Goal: Communication & Community: Ask a question

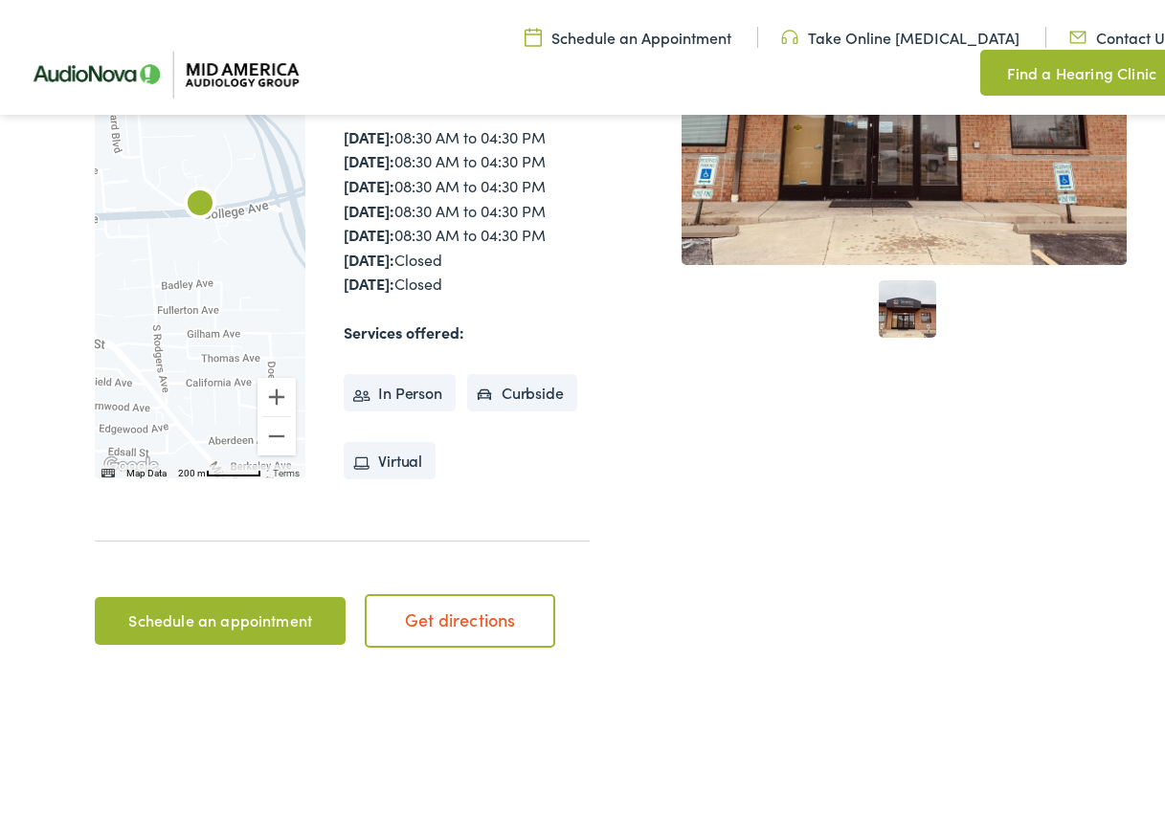
scroll to position [574, 0]
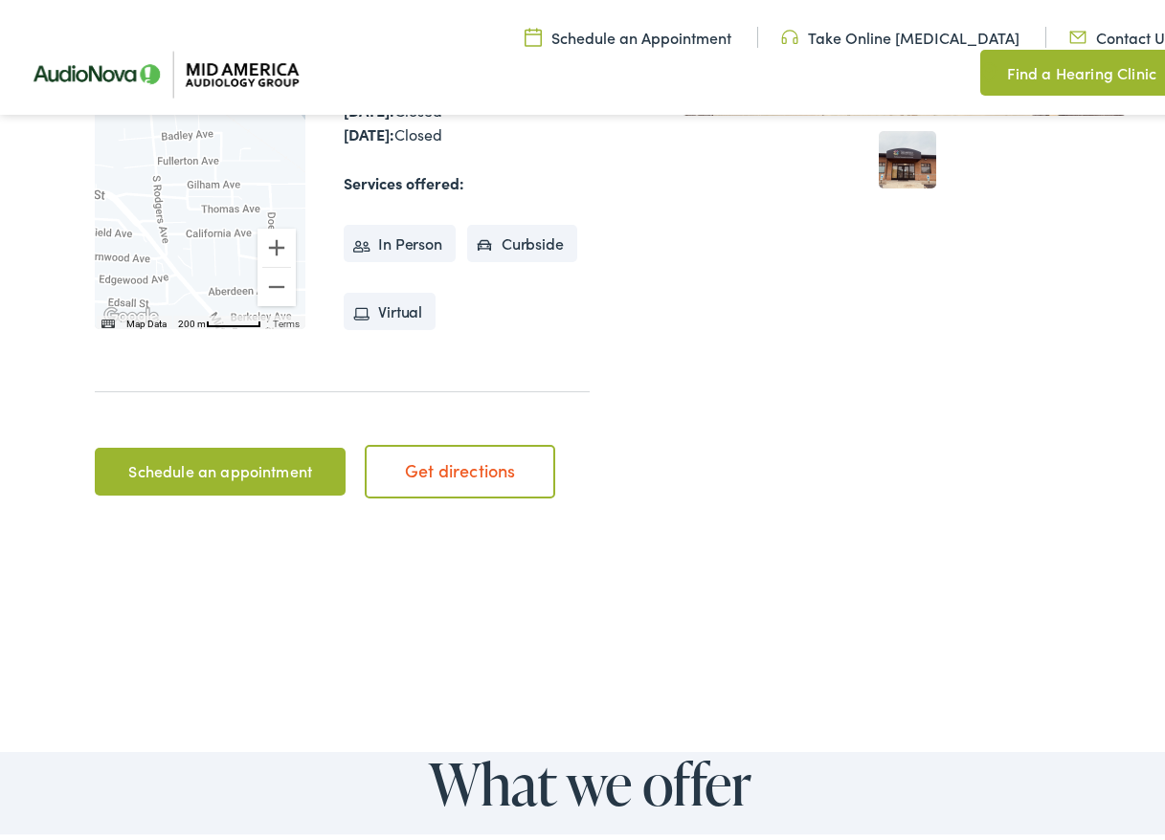
click at [233, 604] on div "Home / Locations / AudioNova AudioNova To navigate the map with touch gestures …" at bounding box center [589, 87] width 1179 height 1033
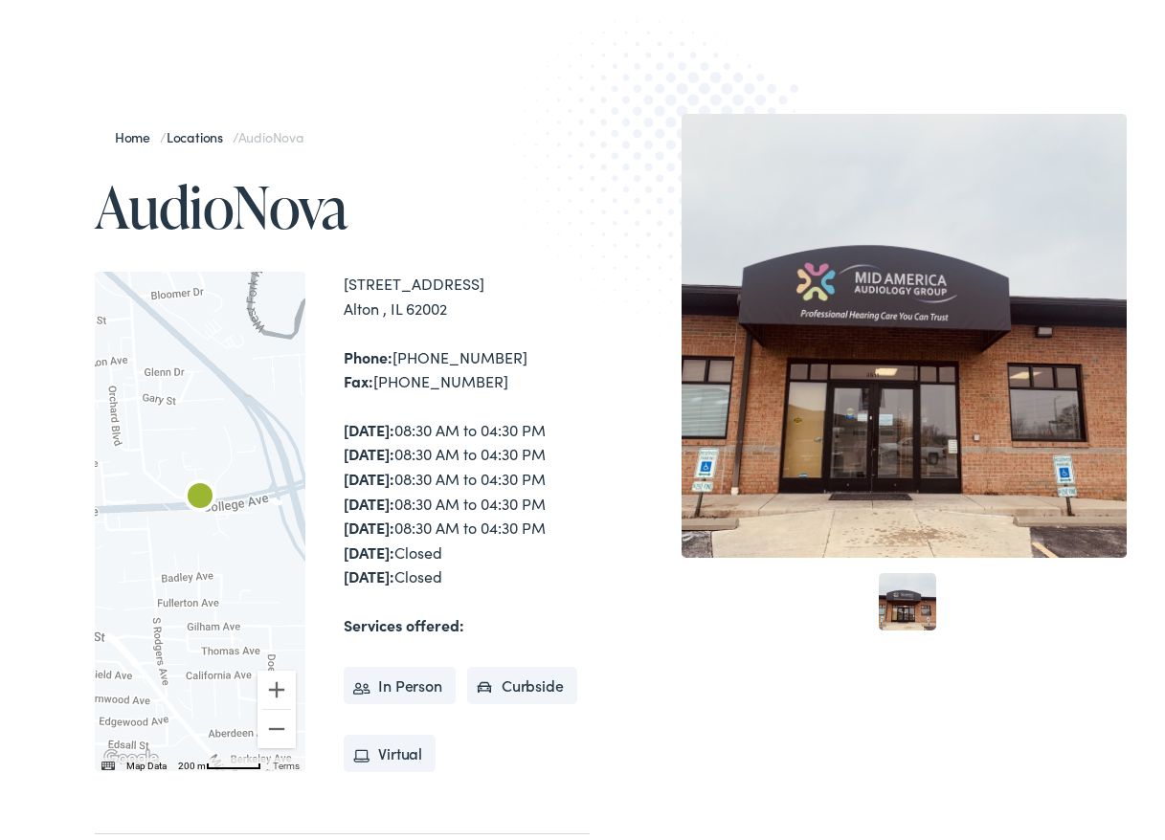
scroll to position [19, 0]
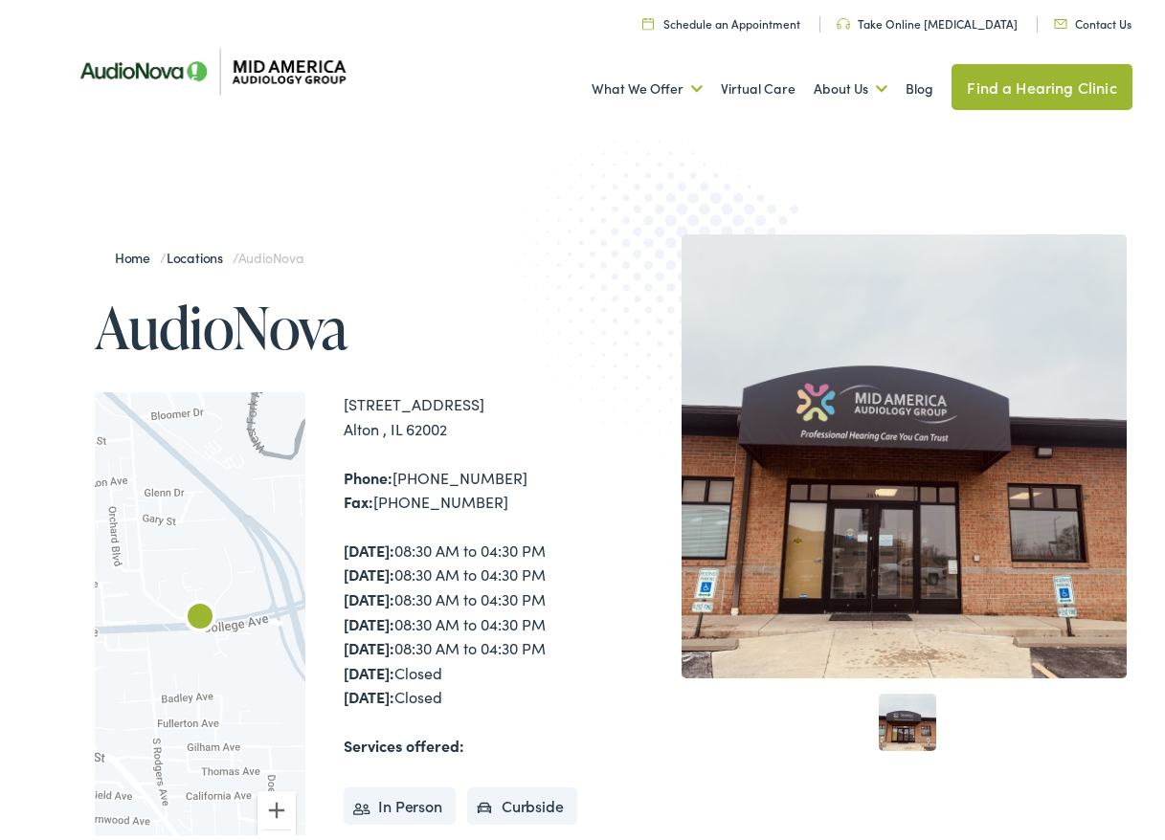
click at [1073, 16] on link "Contact Us" at bounding box center [1093, 19] width 78 height 16
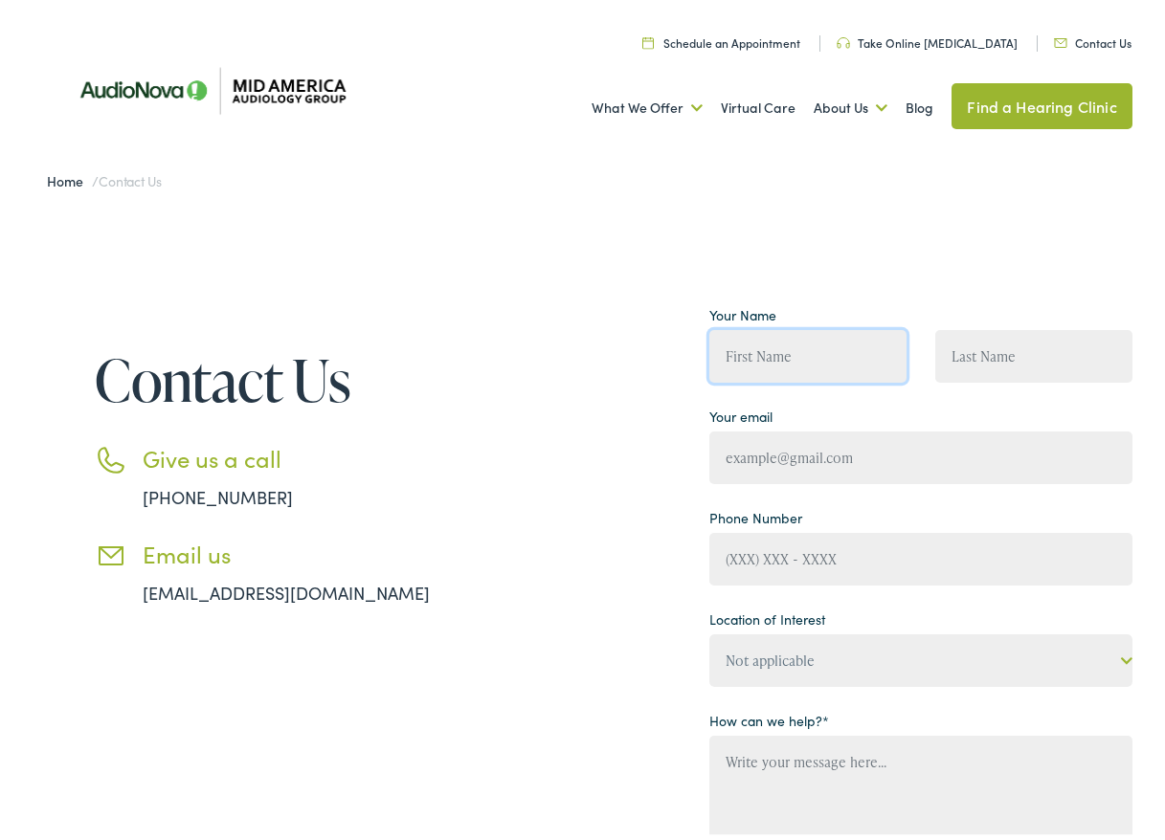
click at [767, 361] on input "Contact form" at bounding box center [807, 351] width 197 height 53
type input "[PERSON_NAME]"
type input "heinemann"
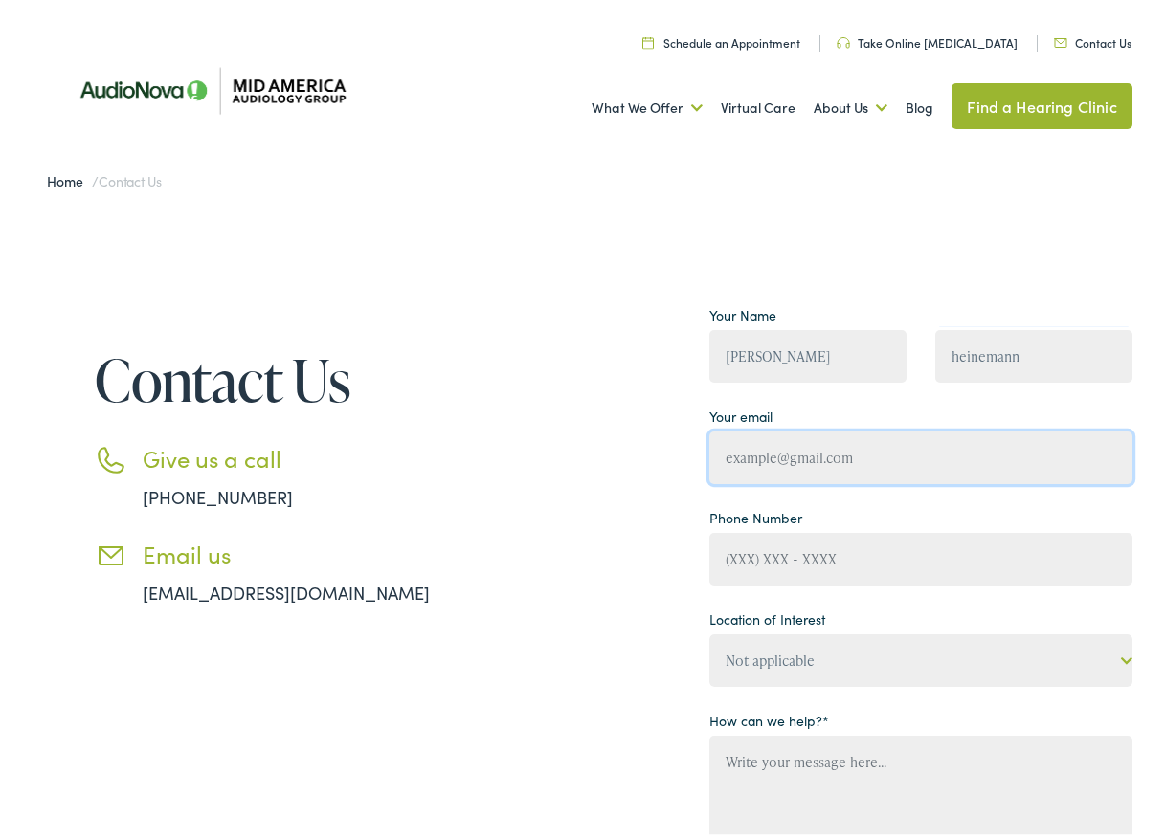
click at [869, 450] on input "Contact form" at bounding box center [920, 453] width 423 height 53
type input "[EMAIL_ADDRESS][DOMAIN_NAME]"
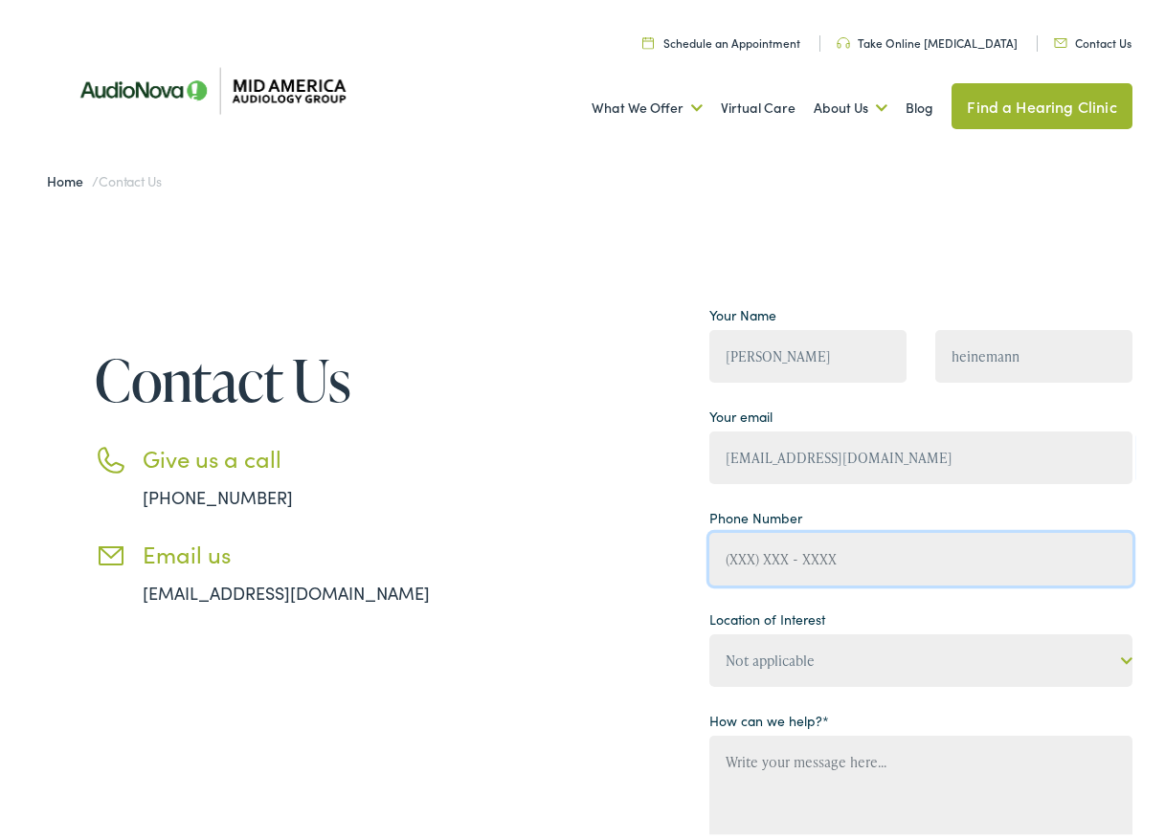
click at [714, 557] on input "Contact form" at bounding box center [920, 554] width 423 height 53
type input "[PHONE_NUMBER]"
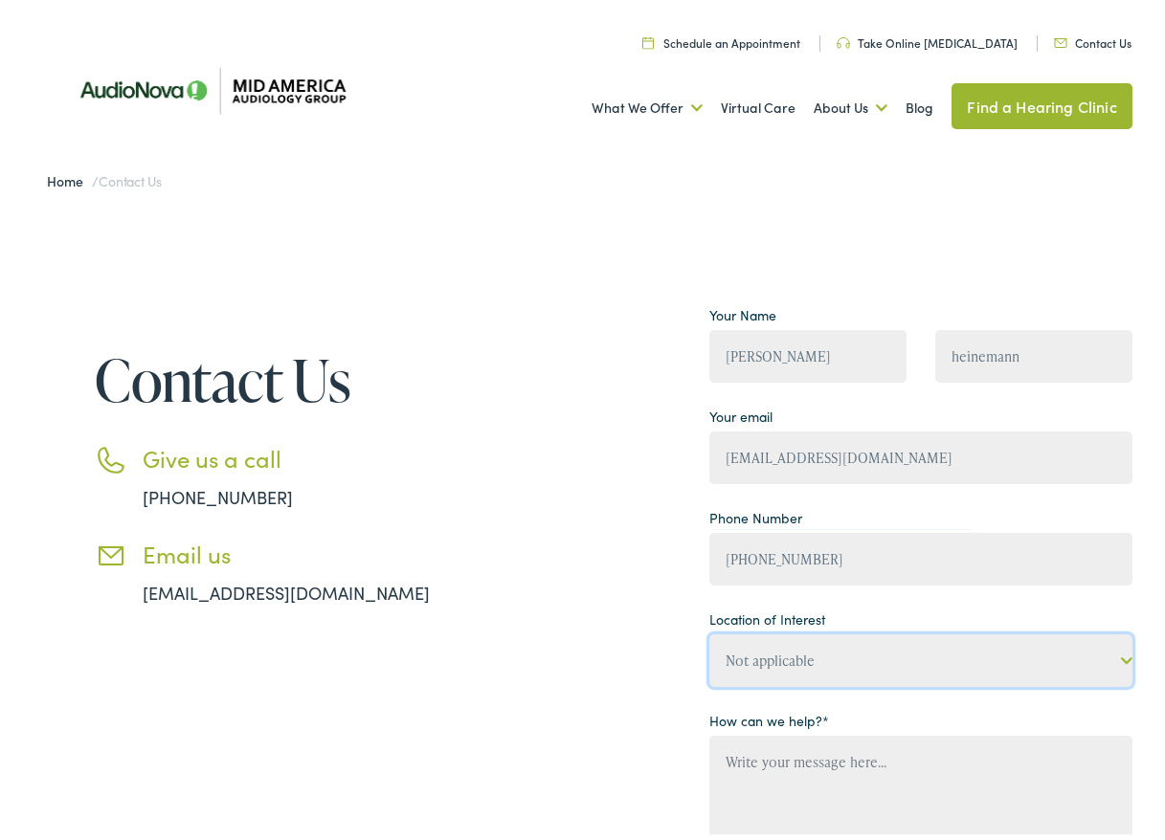
click at [786, 659] on select "Not applicable Mid America [MEDICAL_DATA] Group, [PERSON_NAME] Mid America [MED…" at bounding box center [920, 656] width 423 height 53
select select "Mid America [MEDICAL_DATA] Group, [GEOGRAPHIC_DATA]"
click at [709, 630] on select "Not applicable Mid America [MEDICAL_DATA] Group, [PERSON_NAME] Mid America [MED…" at bounding box center [920, 656] width 423 height 53
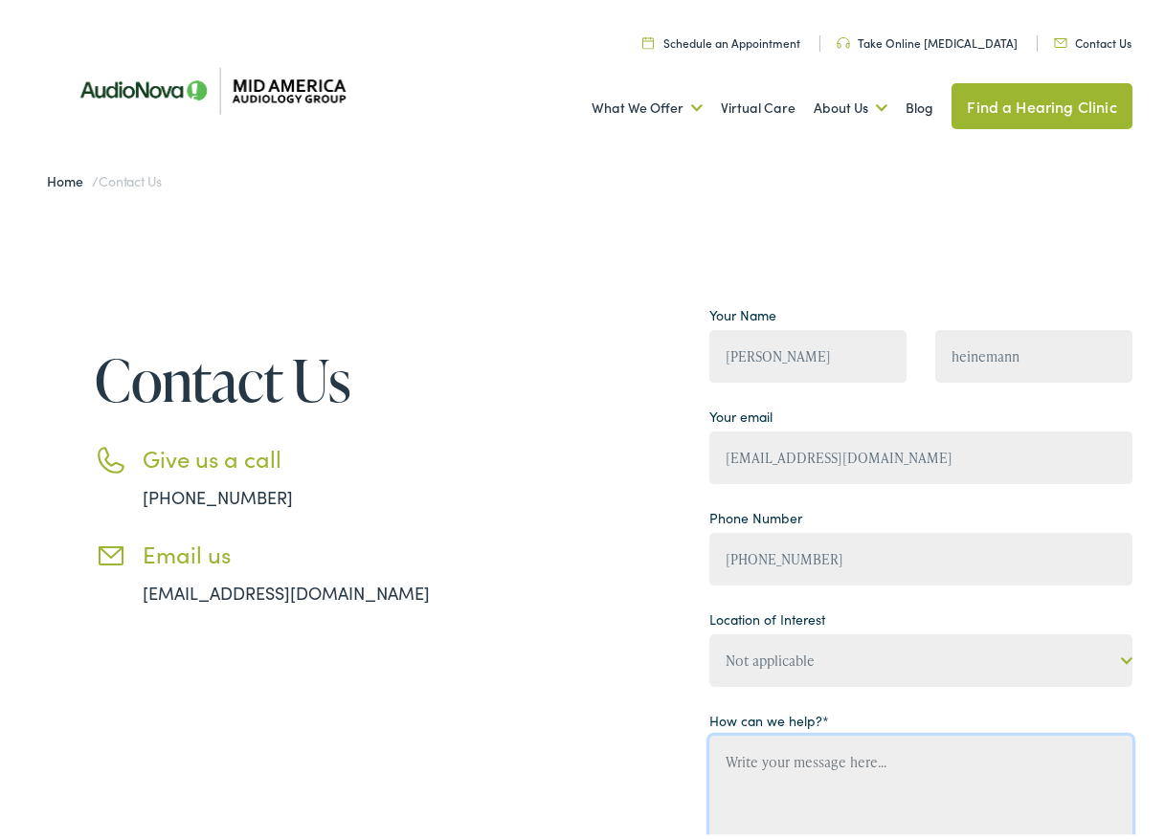
click at [716, 766] on textarea "Contact form" at bounding box center [920, 847] width 423 height 233
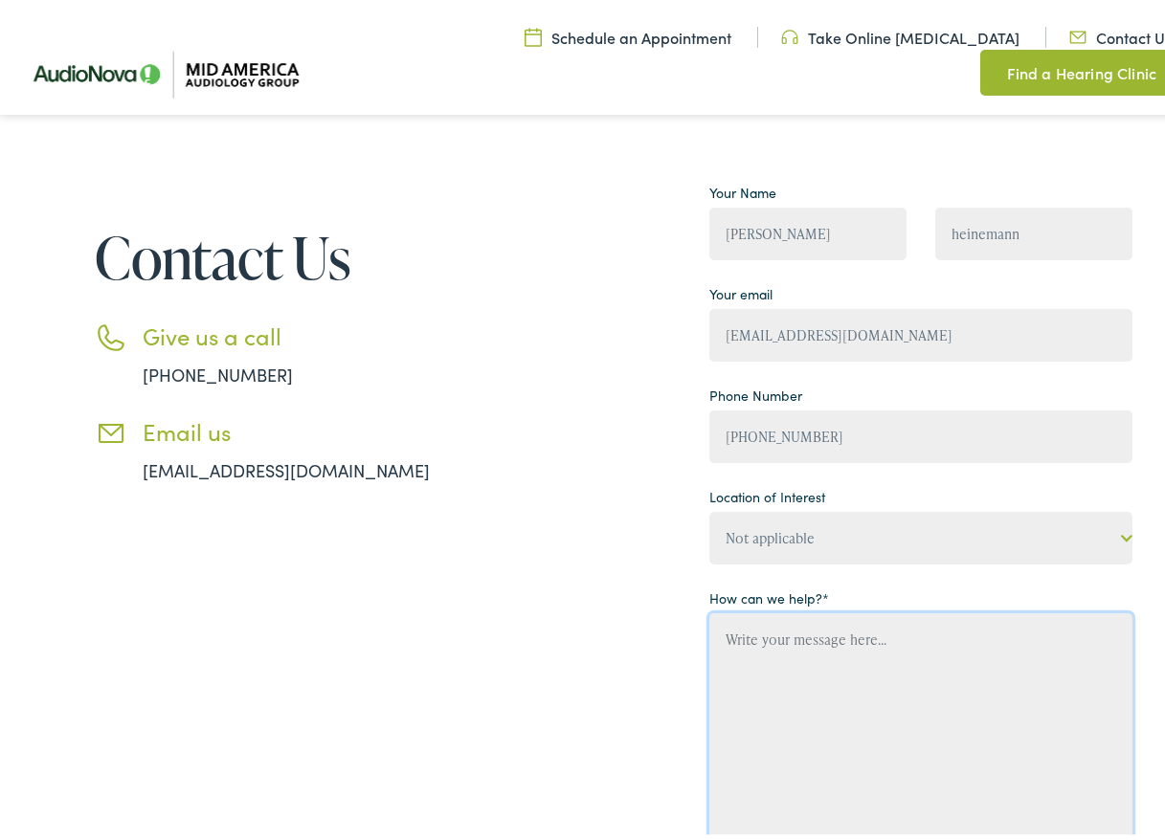
scroll to position [287, 0]
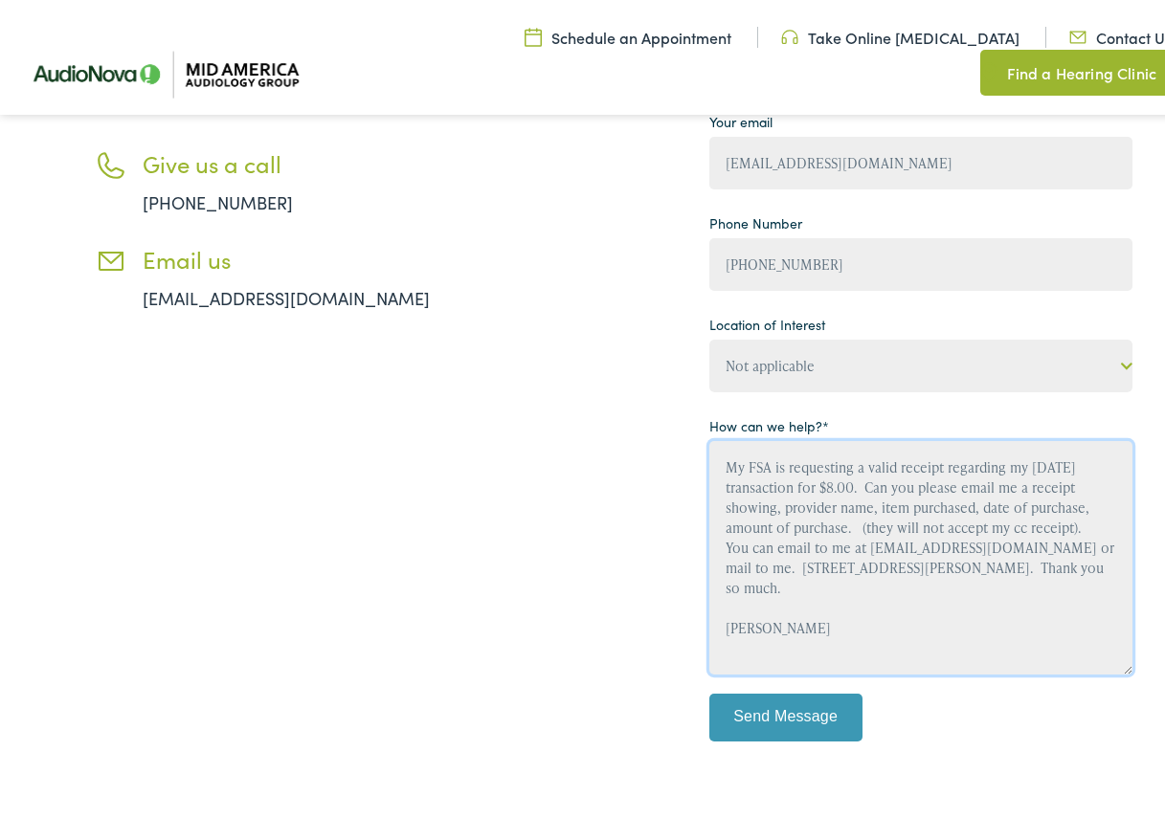
click at [800, 622] on textarea "My FSA is requesting a valid receipt regarding my [DATE] transaction for $8.00.…" at bounding box center [920, 552] width 423 height 233
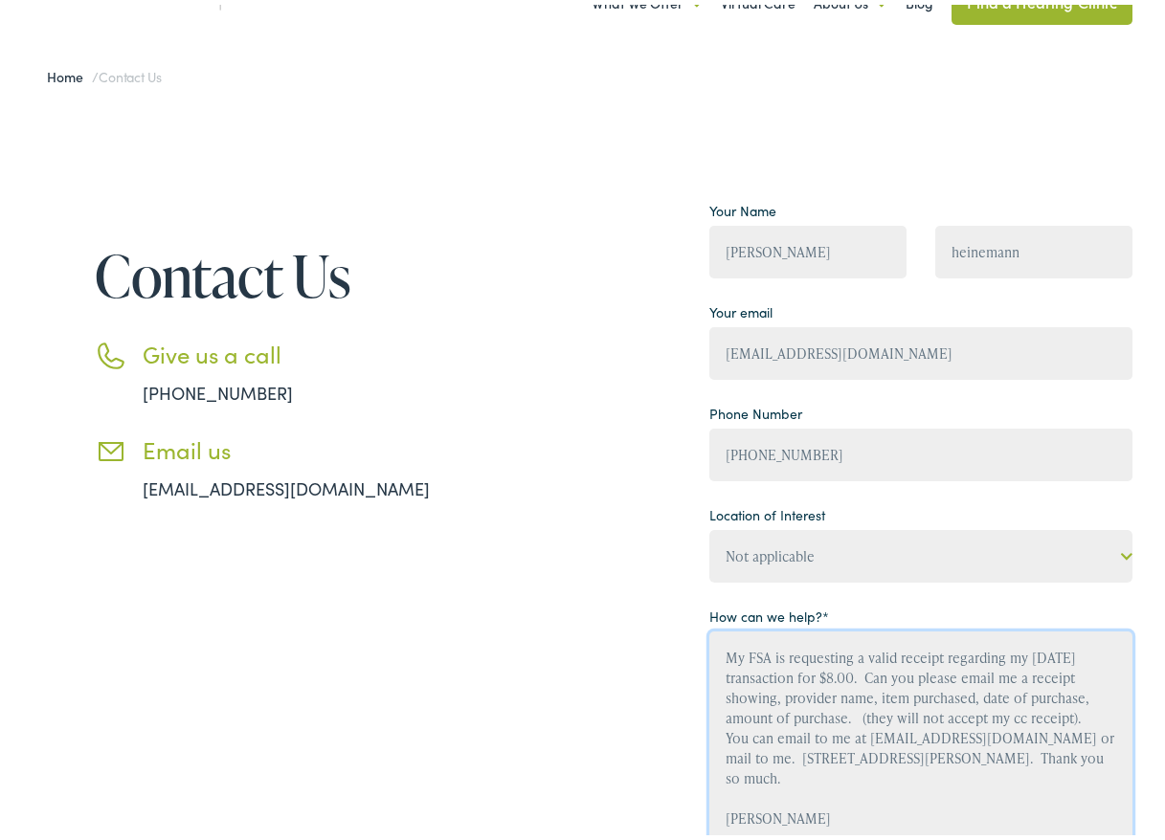
scroll to position [191, 0]
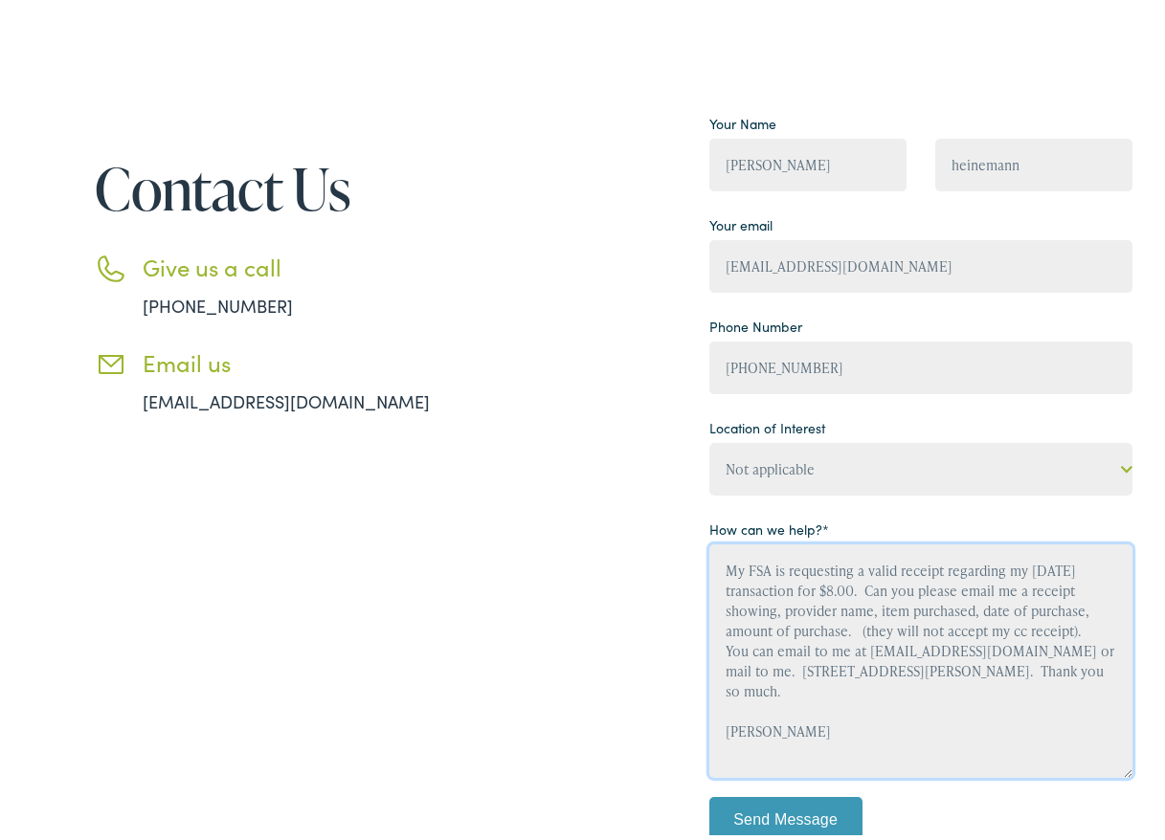
click at [726, 573] on textarea "My FSA is requesting a valid receipt regarding my [DATE] transaction for $8.00.…" at bounding box center [920, 656] width 423 height 233
click at [758, 568] on textarea "My FSA is requesting a valid receipt regarding my [DATE] transaction for $8.00.…" at bounding box center [920, 656] width 423 height 233
click at [774, 566] on textarea "My FSA is requesting a valid receipt regarding my [DATE] transaction for $8.00.…" at bounding box center [920, 656] width 423 height 233
click at [816, 566] on textarea "My FSA is requesting a valid receipt regarding my [DATE] transaction for $8.00.…" at bounding box center [920, 656] width 423 height 233
click at [848, 569] on textarea "My FSA is requesting a valid receipt regarding my [DATE] transaction for $8.00.…" at bounding box center [920, 656] width 423 height 233
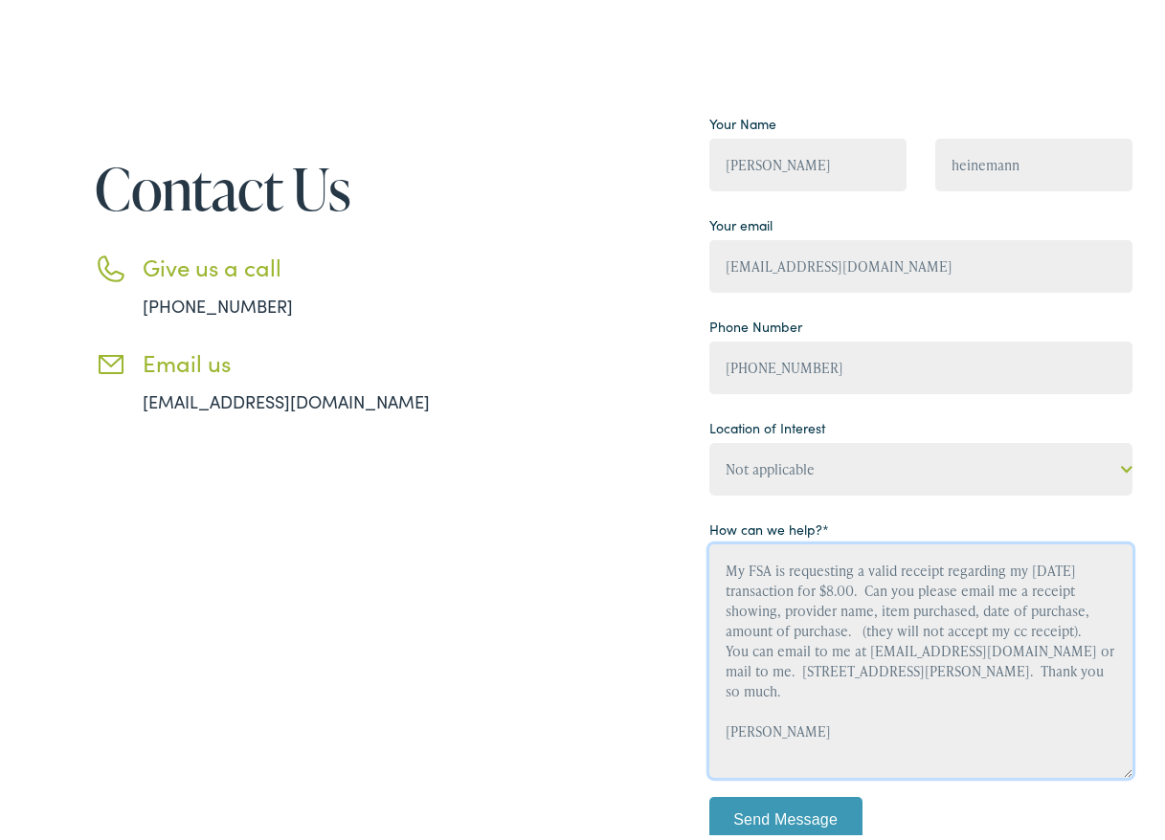
click at [891, 571] on textarea "My FSA is requesting a valid receipt regarding my [DATE] transaction for $8.00.…" at bounding box center [920, 656] width 423 height 233
click at [950, 571] on textarea "My FSA is requesting a valid receipt regarding my [DATE] transaction for $8.00.…" at bounding box center [920, 656] width 423 height 233
click at [996, 571] on textarea "My FSA is requesting a valid receipt regarding my [DATE] transaction for $8.00.…" at bounding box center [920, 656] width 423 height 233
click at [1034, 569] on textarea "My FSA is requesting a valid receipt regarding my [DATE] transaction for $8.00.…" at bounding box center [920, 656] width 423 height 233
click at [747, 590] on textarea "My FSA is requesting a valid receipt regarding my [DATE] transaction for $8.00.…" at bounding box center [920, 656] width 423 height 233
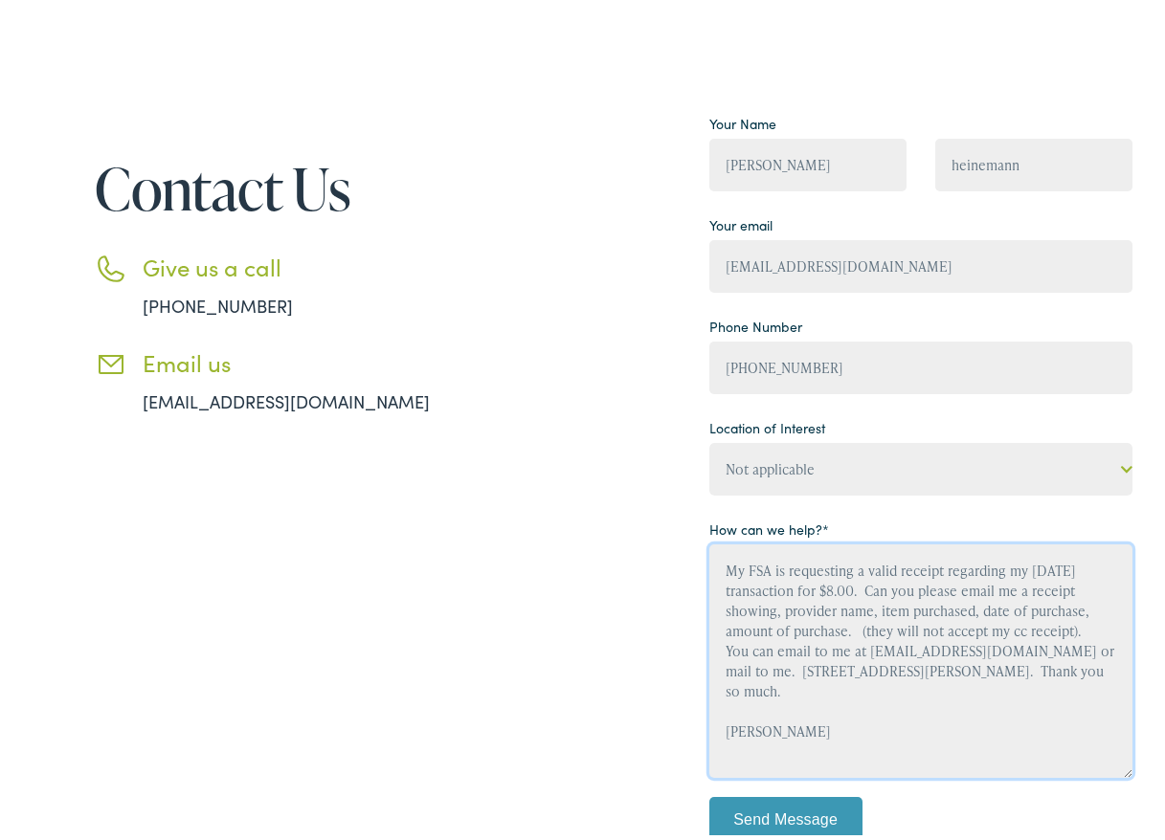
click at [799, 587] on textarea "My FSA is requesting a valid receipt regarding my [DATE] transaction for $8.00.…" at bounding box center [920, 656] width 423 height 233
click at [831, 586] on textarea "My FSA is requesting a valid receipt regarding my [DATE] transaction for $8.00.…" at bounding box center [920, 656] width 423 height 233
click at [891, 581] on textarea "My FSA is requesting a valid receipt regarding my [DATE] transaction for $8.00.…" at bounding box center [920, 656] width 423 height 233
click at [947, 589] on textarea "My FSA is requesting a valid receipt regarding my [DATE] transaction for $8.00.…" at bounding box center [920, 656] width 423 height 233
click at [984, 589] on textarea "My FSA is requesting a valid receipt regarding my [DATE] transaction for $8.00.…" at bounding box center [920, 656] width 423 height 233
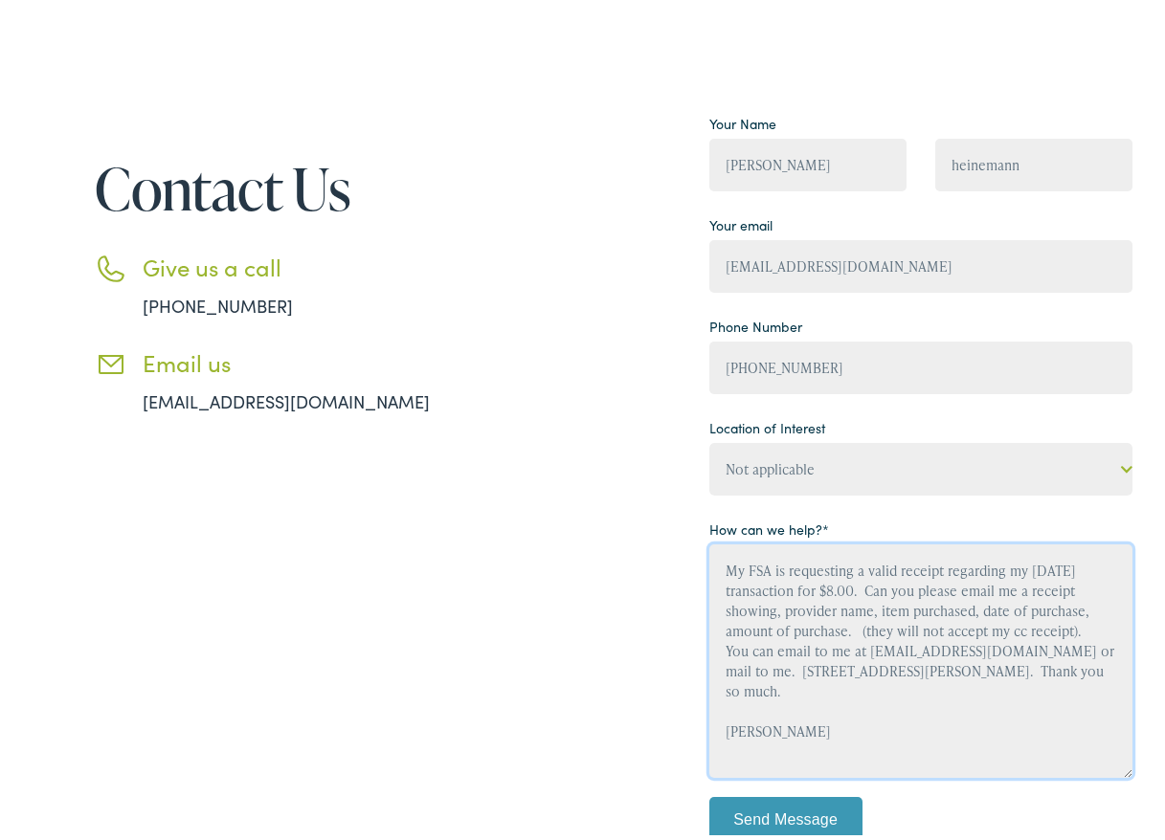
click at [840, 586] on textarea "My FSA is requesting a valid receipt regarding my [DATE] transaction for $8.00.…" at bounding box center [920, 656] width 423 height 233
click at [737, 567] on textarea "My FSA is requesting a valid receipt regarding my [DATE] transaction for $8.00.…" at bounding box center [920, 656] width 423 height 233
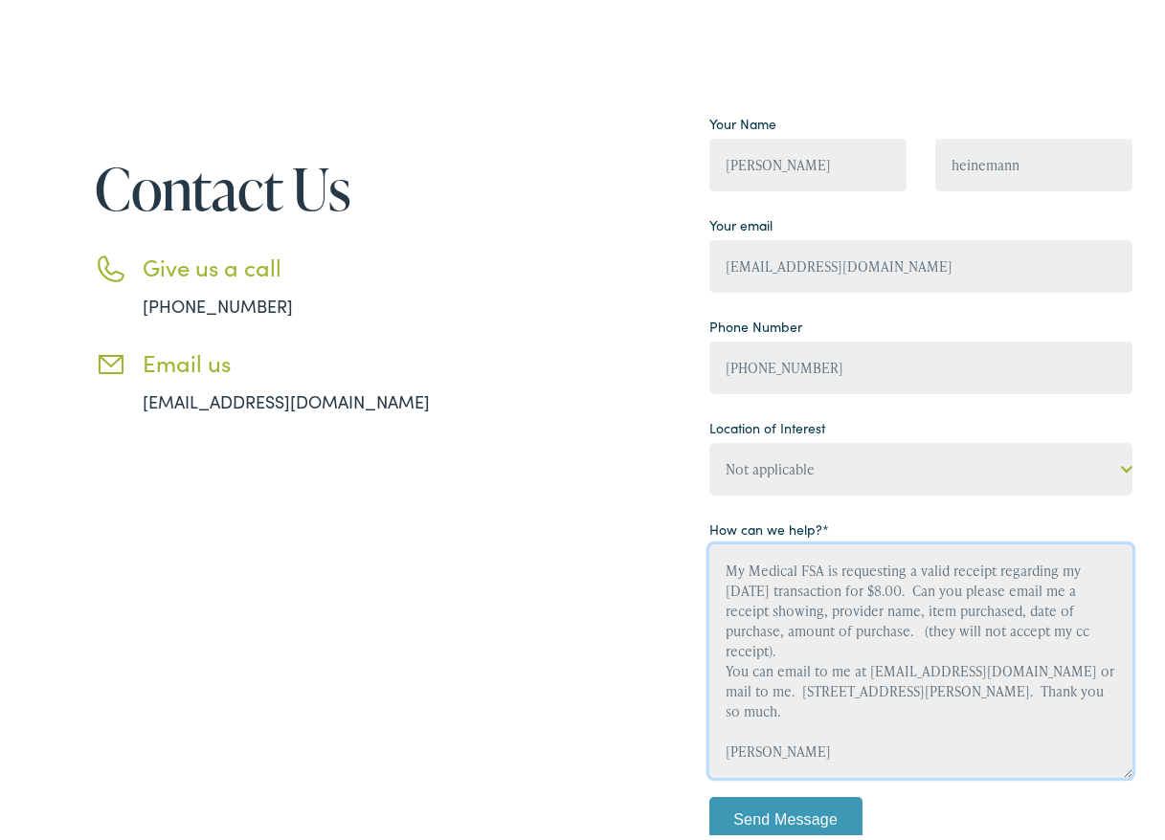
click at [917, 592] on textarea "My Medical FSA is requesting a valid receipt regarding my [DATE] transaction fo…" at bounding box center [920, 656] width 423 height 233
click at [1010, 592] on textarea "My Medical FSA is requesting a valid receipt regarding my [DATE] transaction fo…" at bounding box center [920, 656] width 423 height 233
click at [1043, 591] on textarea "My Medical FSA is requesting a valid receipt regarding my [DATE] transaction fo…" at bounding box center [920, 656] width 423 height 233
click at [1076, 591] on textarea "My Medical FSA is requesting a valid receipt regarding my [DATE] transaction fo…" at bounding box center [920, 656] width 423 height 233
click at [730, 612] on textarea "My Medical FSA is requesting a valid receipt regarding my [DATE] transaction fo…" at bounding box center [920, 656] width 423 height 233
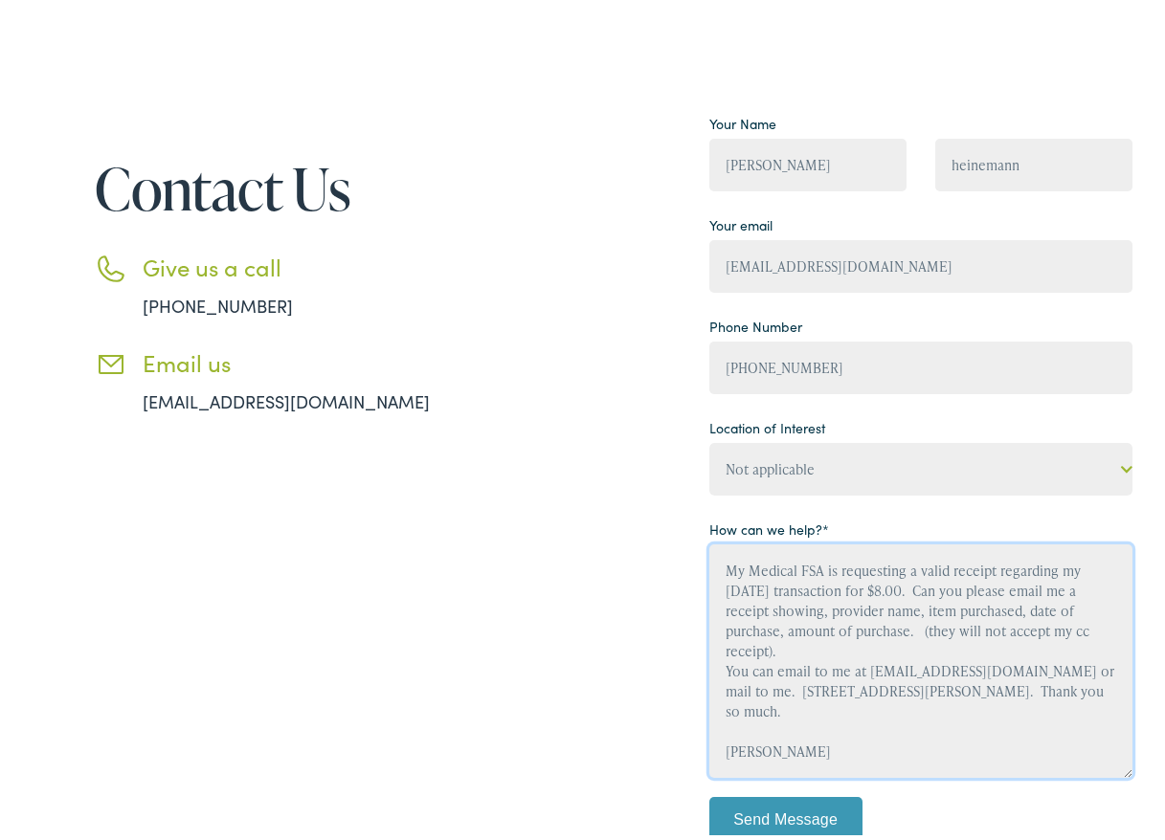
click at [833, 618] on textarea "My Medical FSA is requesting a valid receipt regarding my [DATE] transaction fo…" at bounding box center [920, 656] width 423 height 233
click at [927, 611] on textarea "My Medical FSA is requesting a valid receipt regarding my [DATE] transaction fo…" at bounding box center [920, 656] width 423 height 233
click at [994, 611] on textarea "My Medical FSA is requesting a valid receipt regarding my [DATE] transaction fo…" at bounding box center [920, 656] width 423 height 233
click at [1035, 610] on textarea "My Medical FSA is requesting a valid receipt regarding my [DATE] transaction fo…" at bounding box center [920, 656] width 423 height 233
click at [1058, 609] on textarea "My Medical FSA is requesting a valid receipt regarding my [DATE] transaction fo…" at bounding box center [920, 656] width 423 height 233
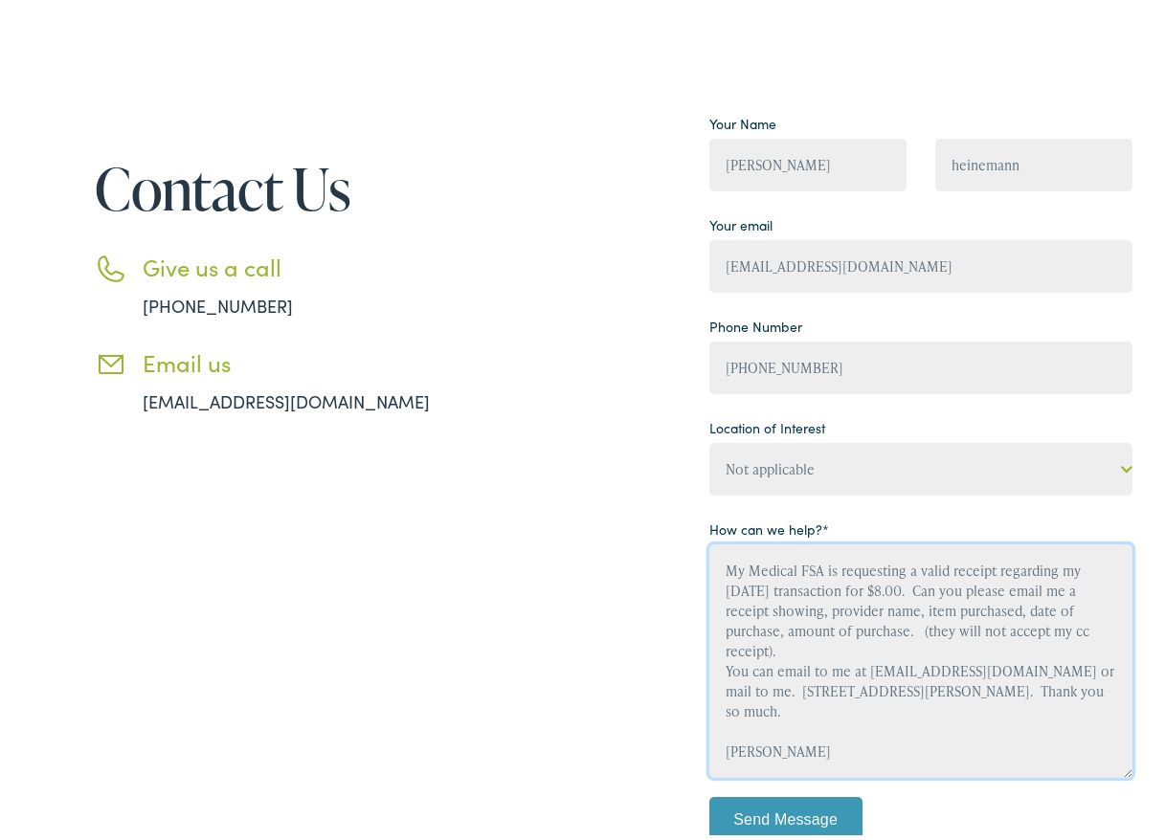
click at [723, 630] on textarea "My Medical FSA is requesting a valid receipt regarding my [DATE] transaction fo…" at bounding box center [920, 656] width 423 height 233
click at [861, 626] on textarea "My Medical FSA is requesting a valid receipt regarding my [DATE] transaction fo…" at bounding box center [920, 656] width 423 height 233
click at [908, 626] on textarea "My Medical FSA is requesting a valid receipt regarding my [DATE] transaction fo…" at bounding box center [920, 656] width 423 height 233
click at [907, 586] on textarea "My Medical FSA is requesting a valid receipt regarding my [DATE] transaction fo…" at bounding box center [920, 656] width 423 height 233
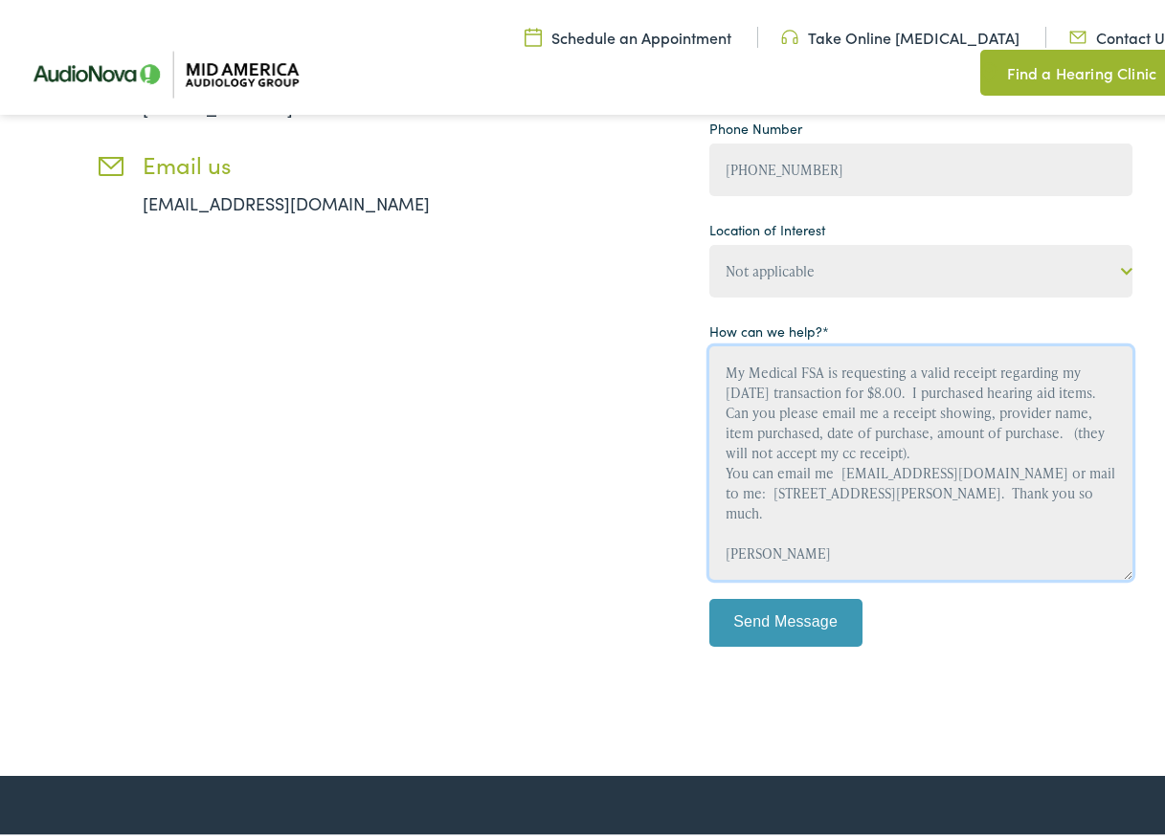
scroll to position [383, 0]
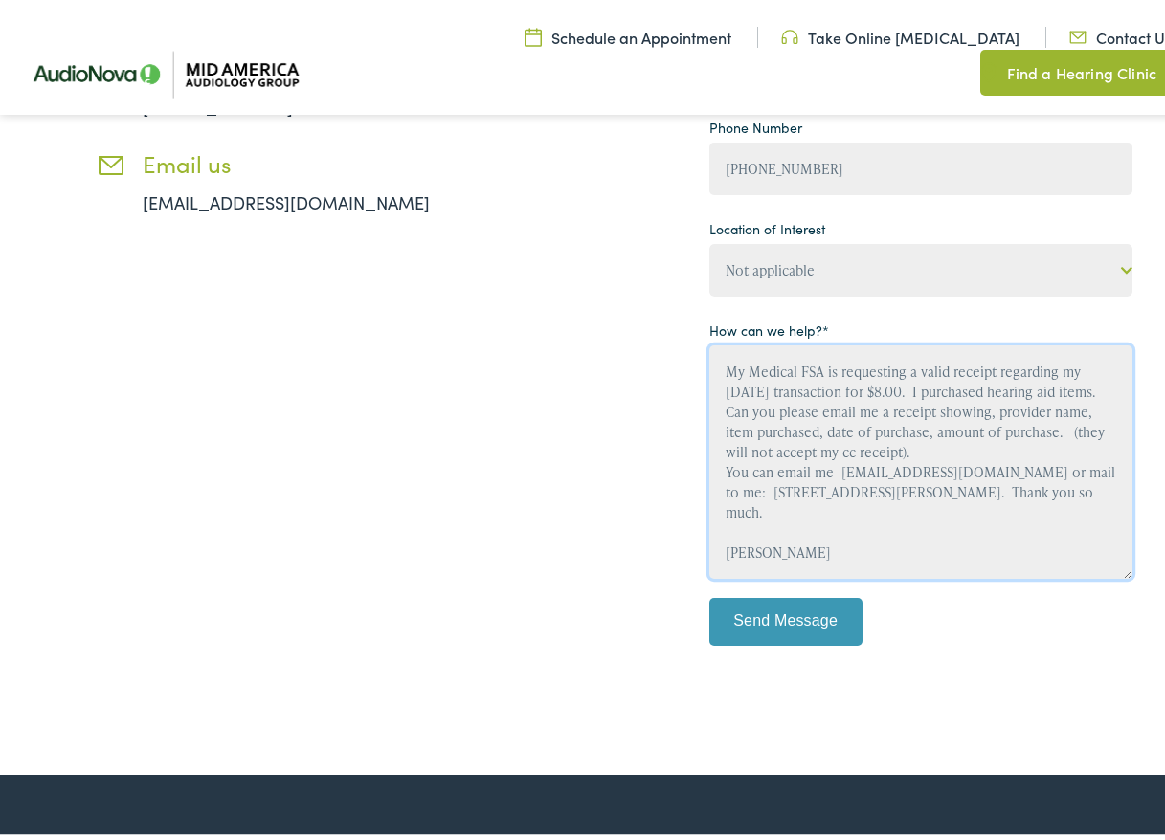
type textarea "My Medical FSA is requesting a valid receipt regarding my [DATE] transaction fo…"
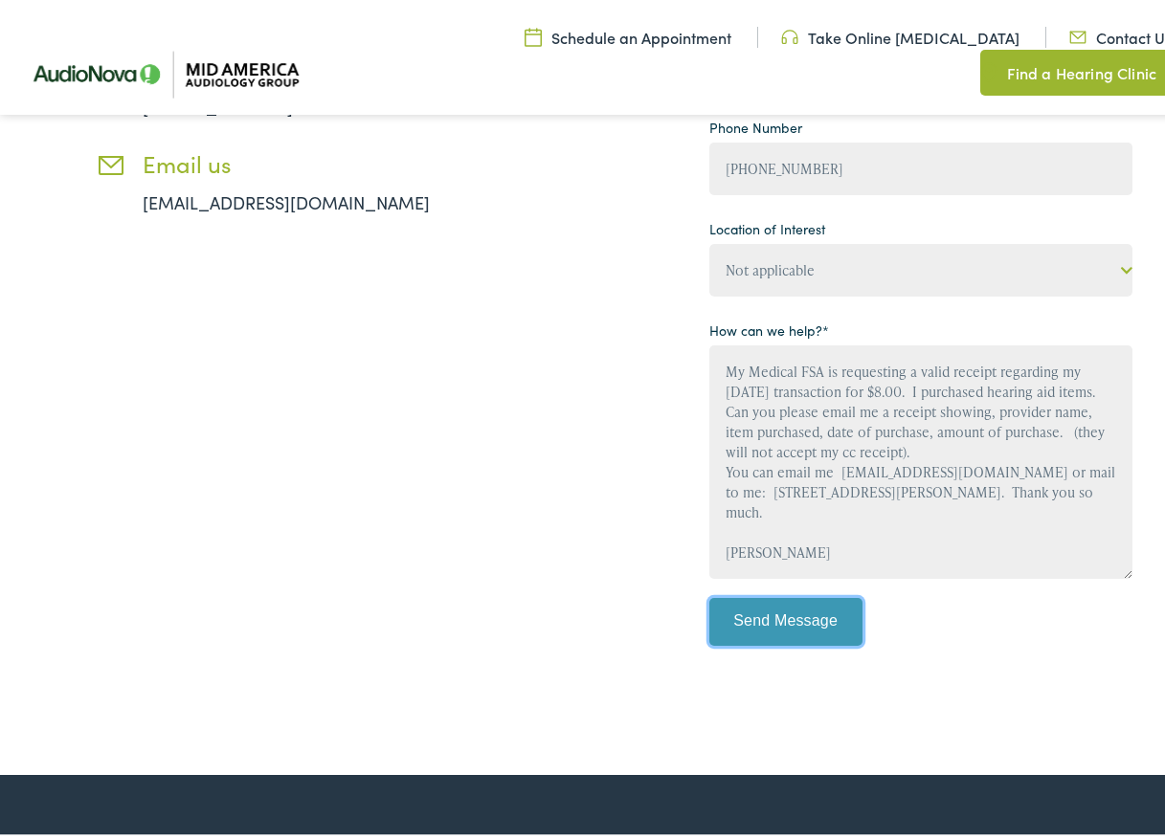
click at [767, 609] on input "Send Message" at bounding box center [785, 617] width 153 height 48
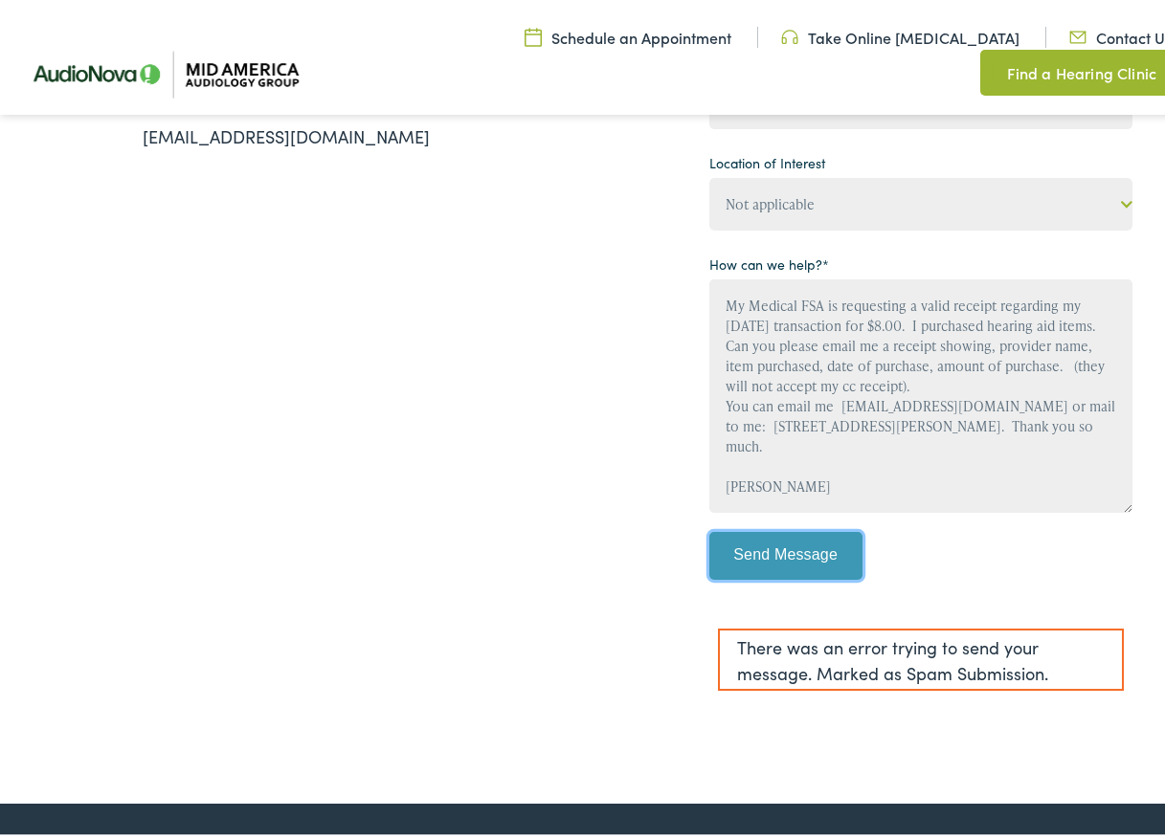
scroll to position [574, 0]
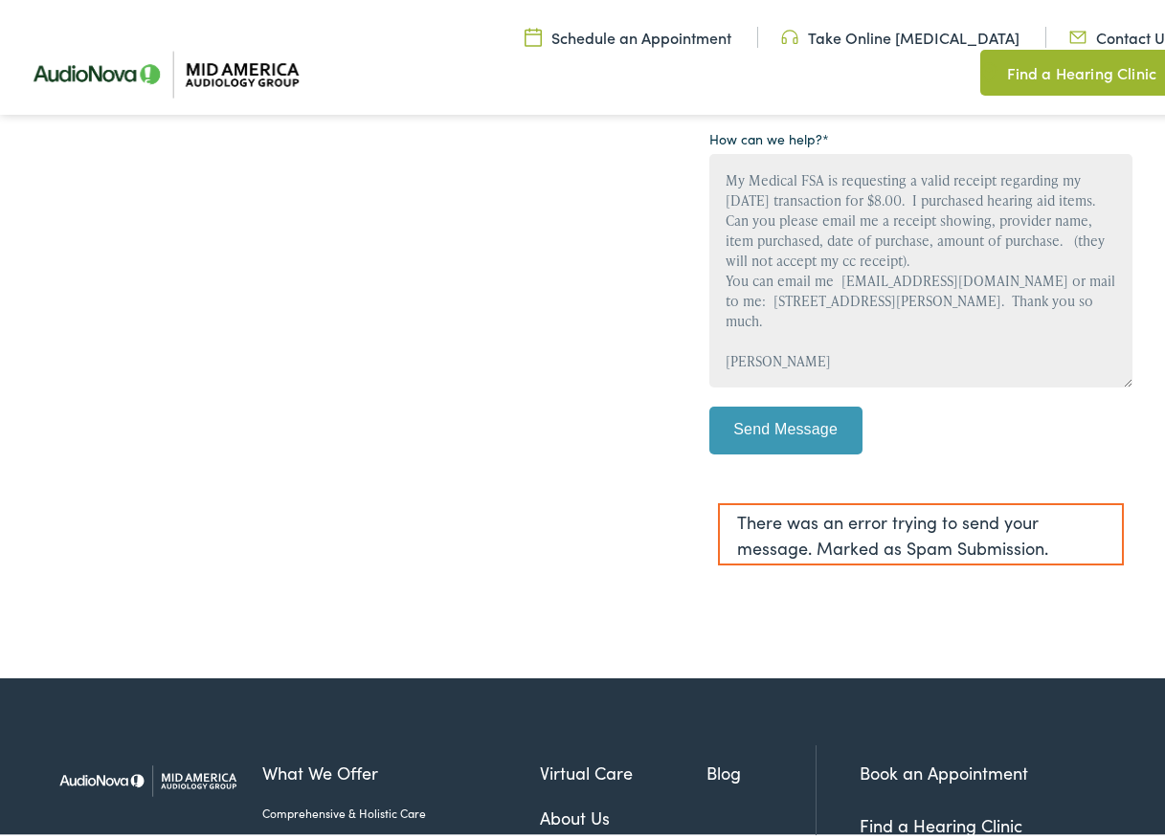
click at [930, 583] on div "Contact Us Give us a call [PHONE_NUMBER] Email us [EMAIL_ADDRESS][DOMAIN_NAME] …" at bounding box center [589, 146] width 1179 height 1056
click at [1059, 583] on div "Contact Us Give us a call [PHONE_NUMBER] Email us [EMAIL_ADDRESS][DOMAIN_NAME] …" at bounding box center [589, 146] width 1179 height 1056
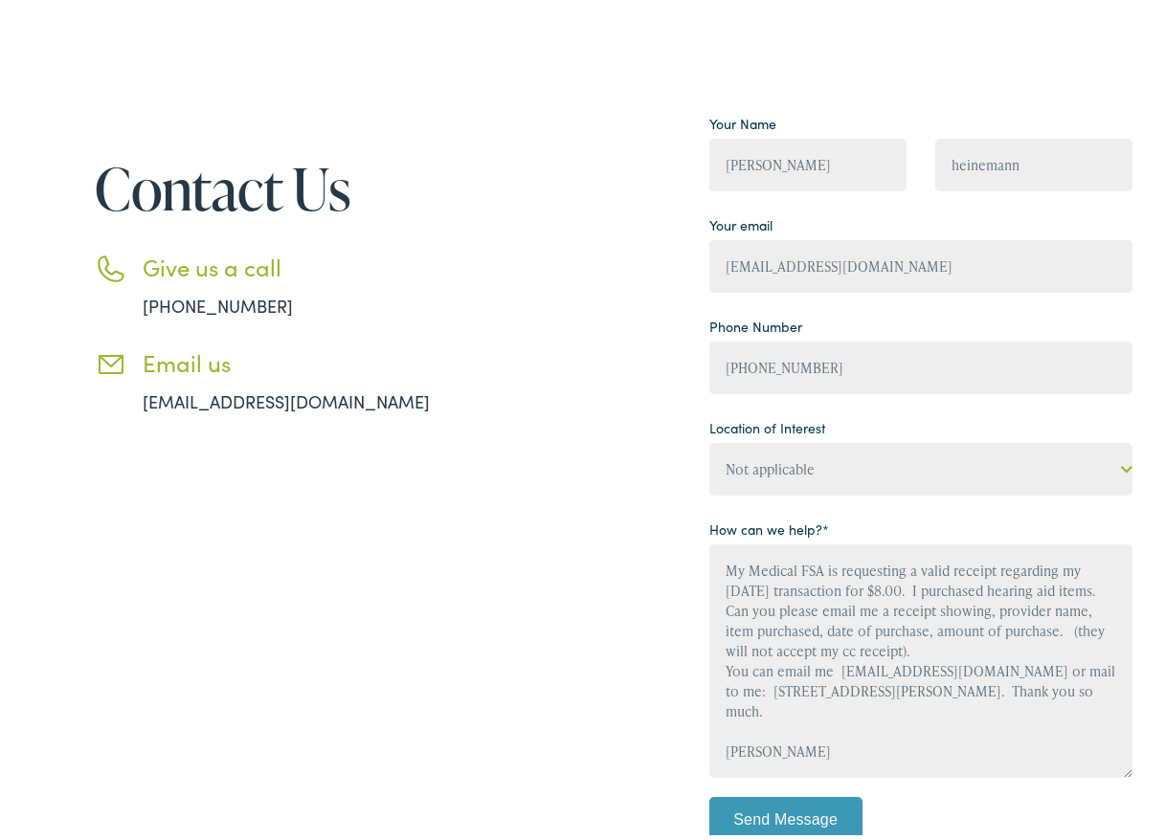
scroll to position [96, 0]
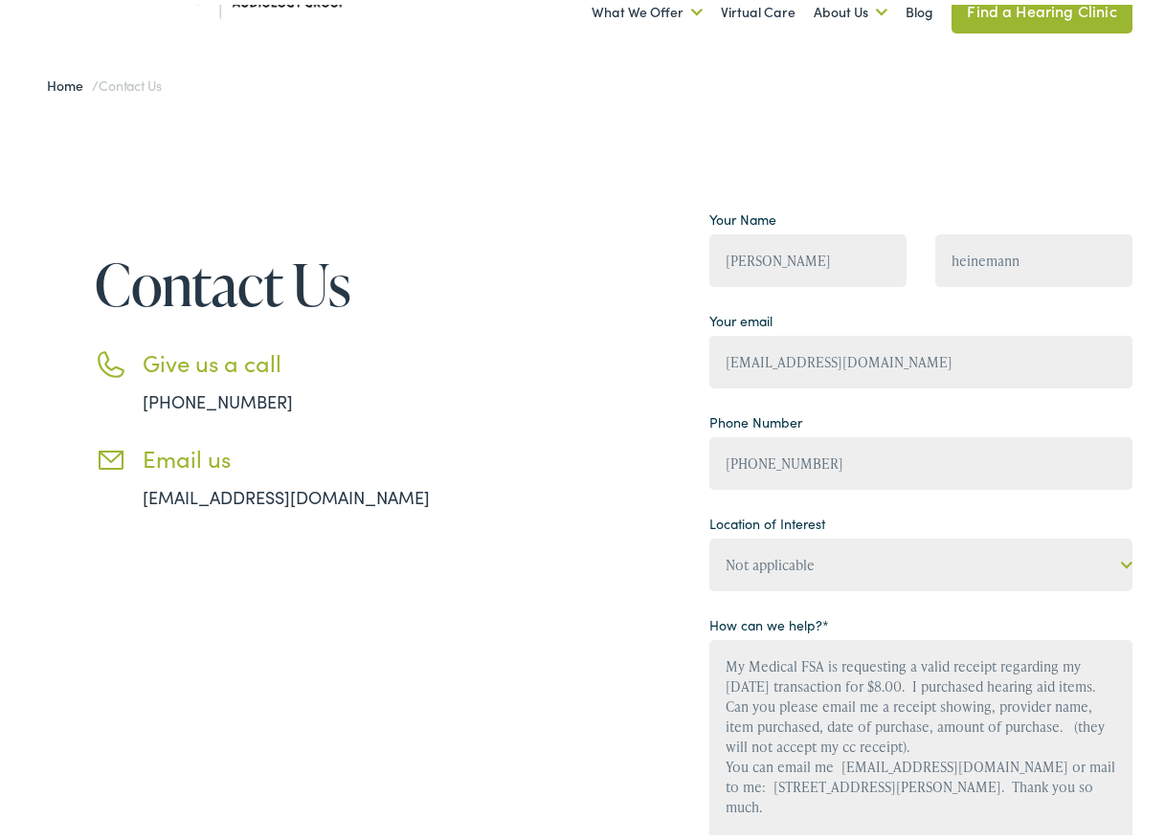
drag, startPoint x: 456, startPoint y: 497, endPoint x: 143, endPoint y: 496, distance: 313.9
click at [143, 496] on li "Email us [EMAIL_ADDRESS][DOMAIN_NAME]" at bounding box center [291, 472] width 392 height 65
copy link "[EMAIL_ADDRESS][DOMAIN_NAME]"
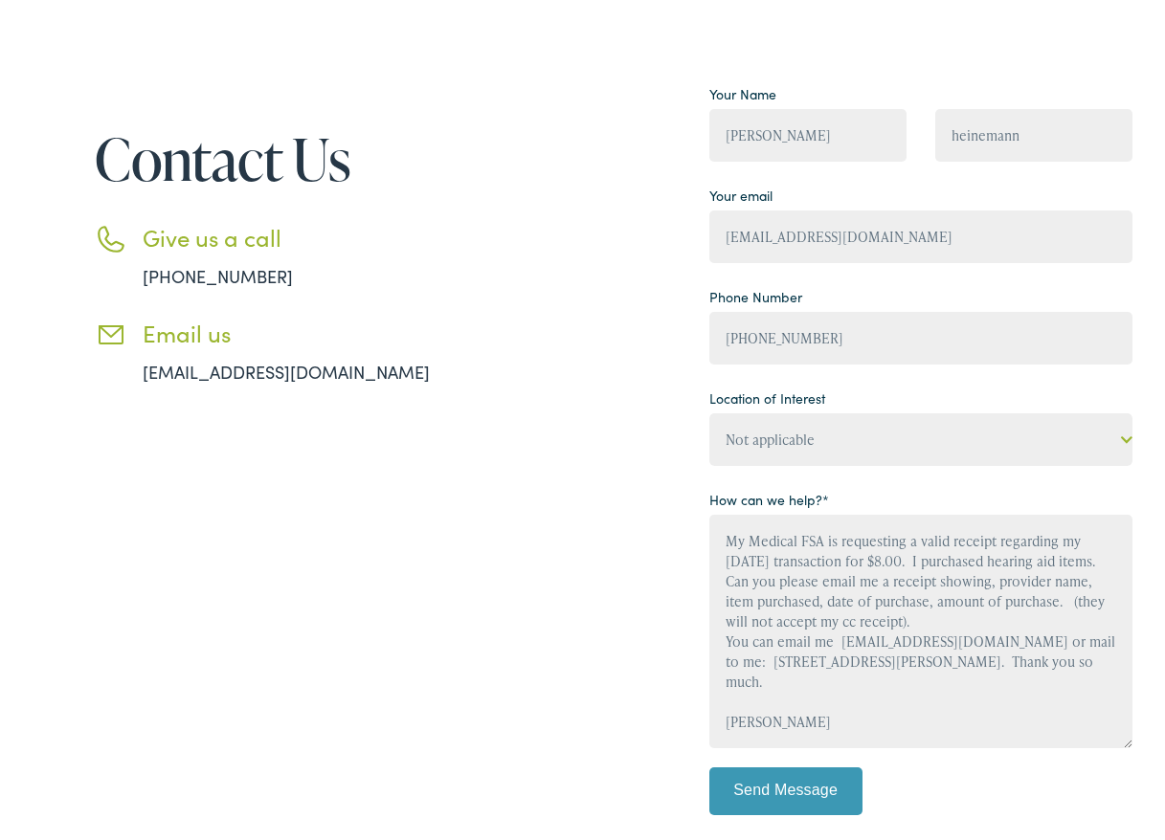
scroll to position [191, 0]
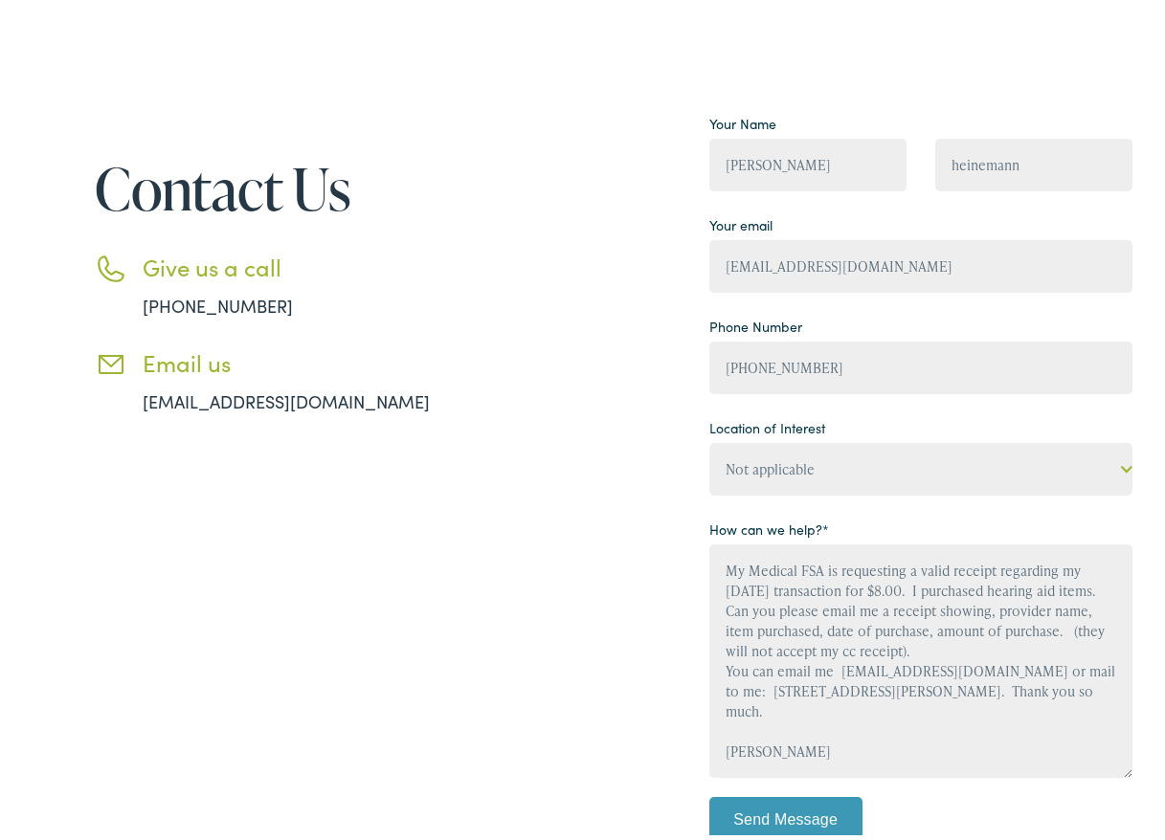
click at [459, 521] on div "Contact Us Give us a call [PHONE_NUMBER] Email us [EMAIL_ADDRESS][DOMAIN_NAME]" at bounding box center [267, 536] width 440 height 864
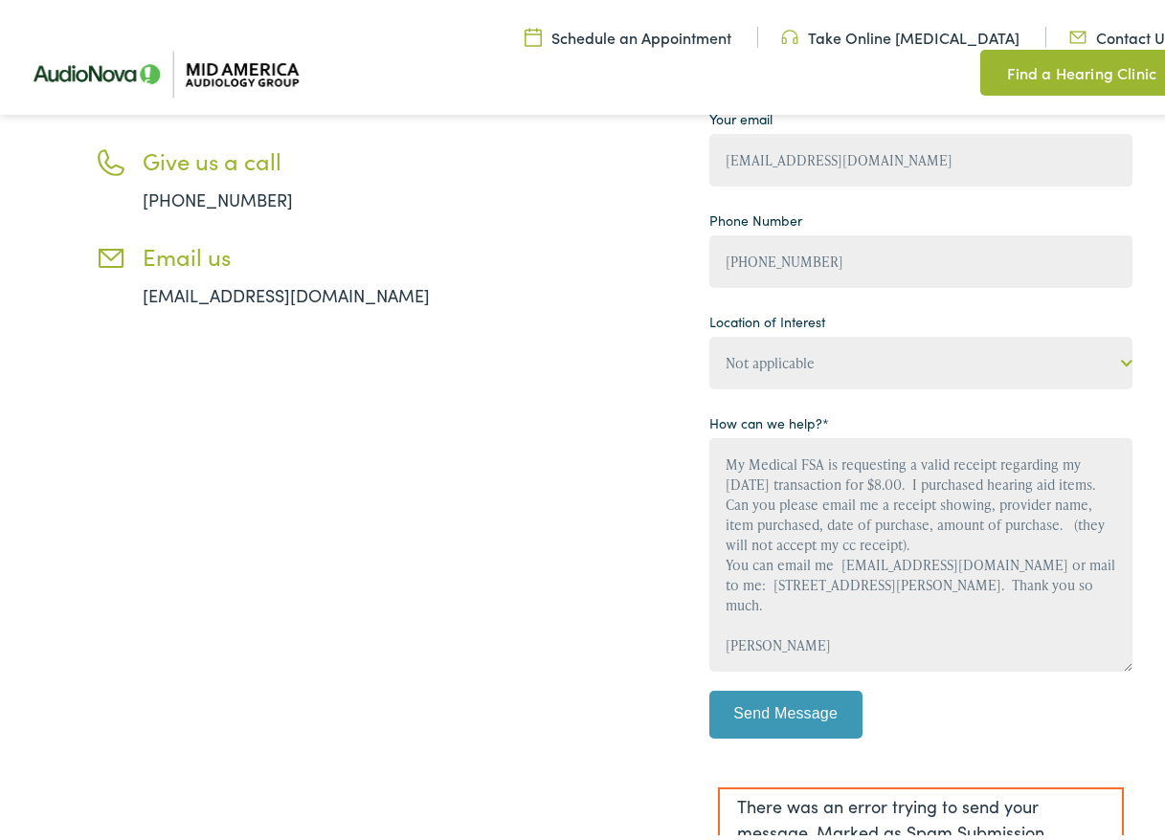
scroll to position [478, 0]
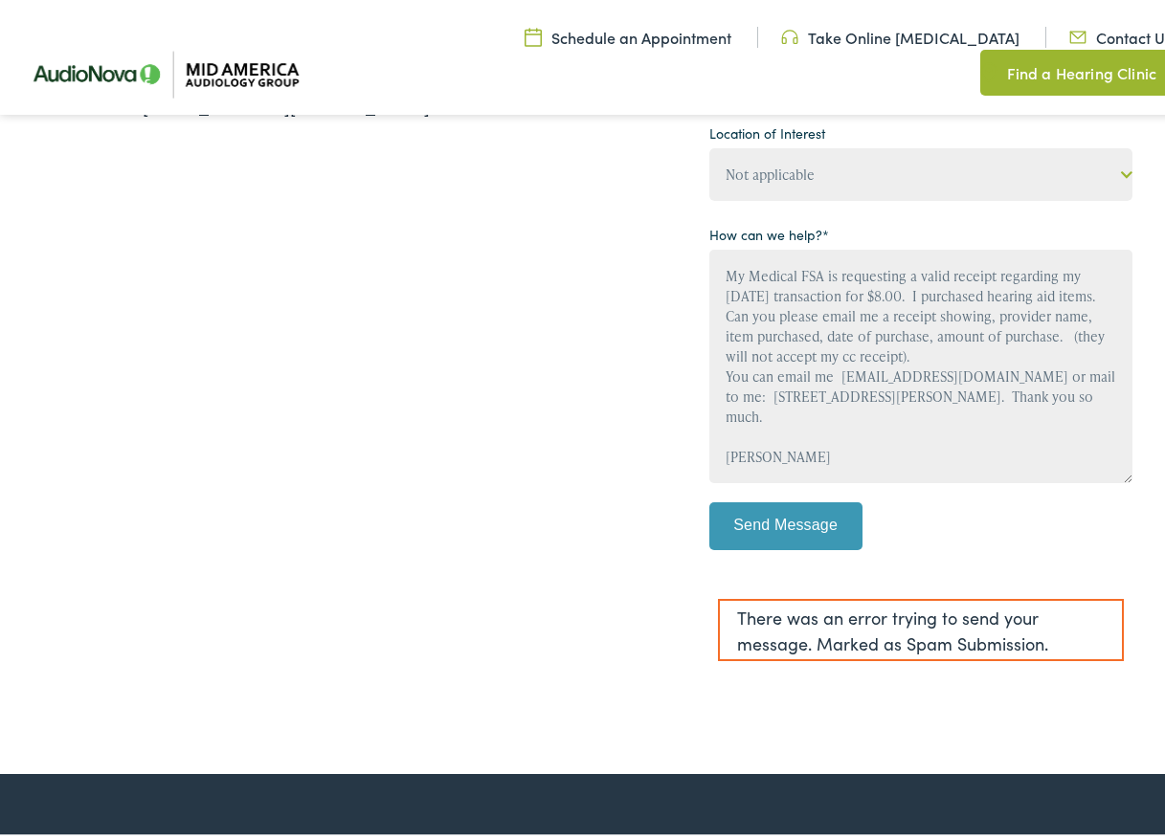
click at [364, 486] on div "Contact Us Give us a call [PHONE_NUMBER] Email us [EMAIL_ADDRESS][DOMAIN_NAME]" at bounding box center [267, 242] width 440 height 864
click at [784, 507] on input "Send Message" at bounding box center [785, 522] width 153 height 48
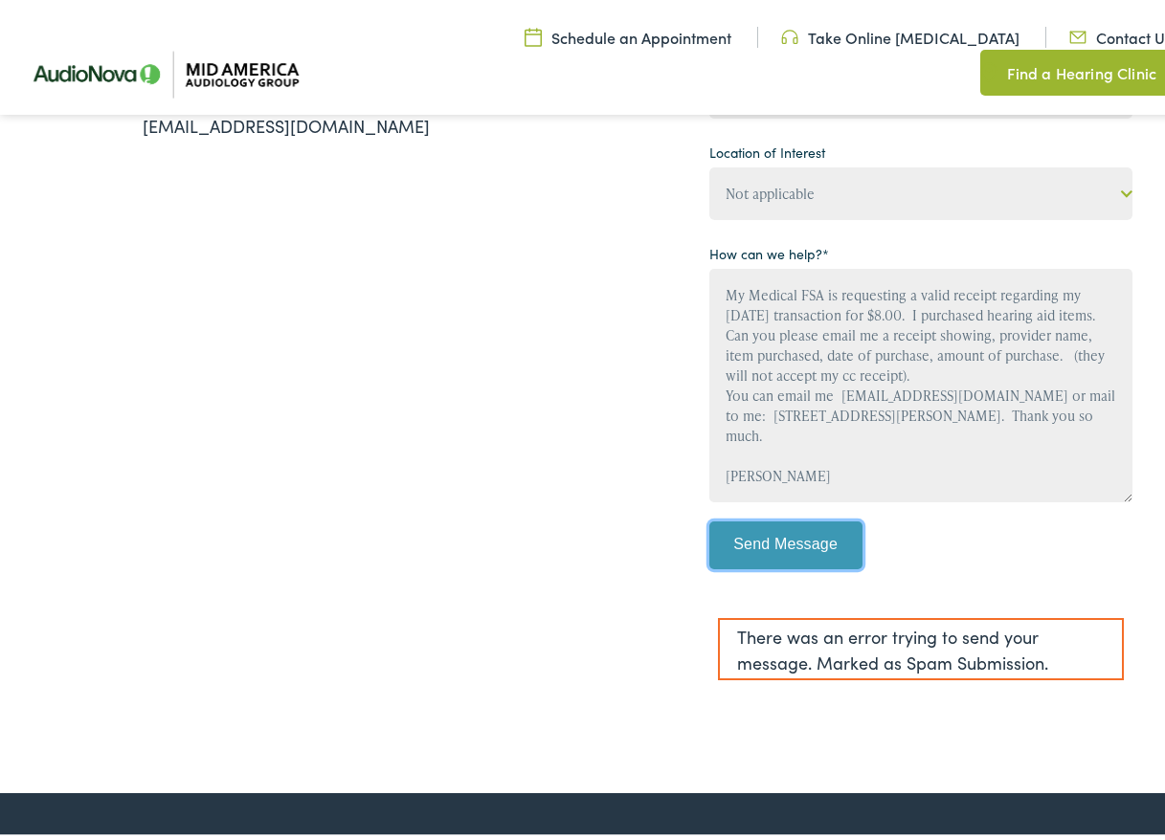
scroll to position [0, 0]
